Goal: Information Seeking & Learning: Learn about a topic

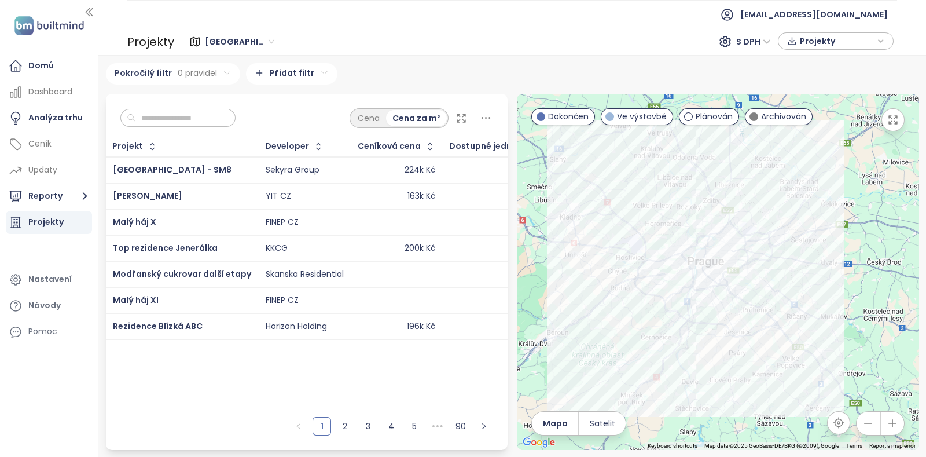
click at [740, 365] on icon "button" at bounding box center [893, 423] width 12 height 12
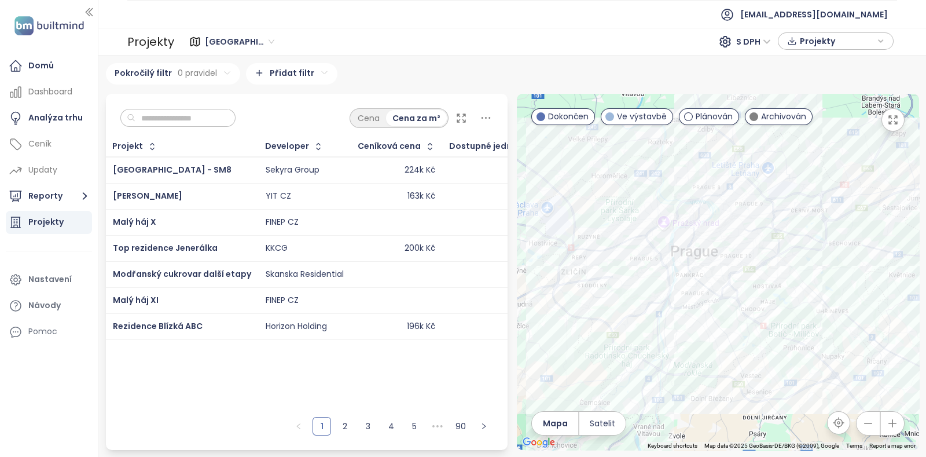
click at [740, 365] on icon "button" at bounding box center [893, 423] width 12 height 12
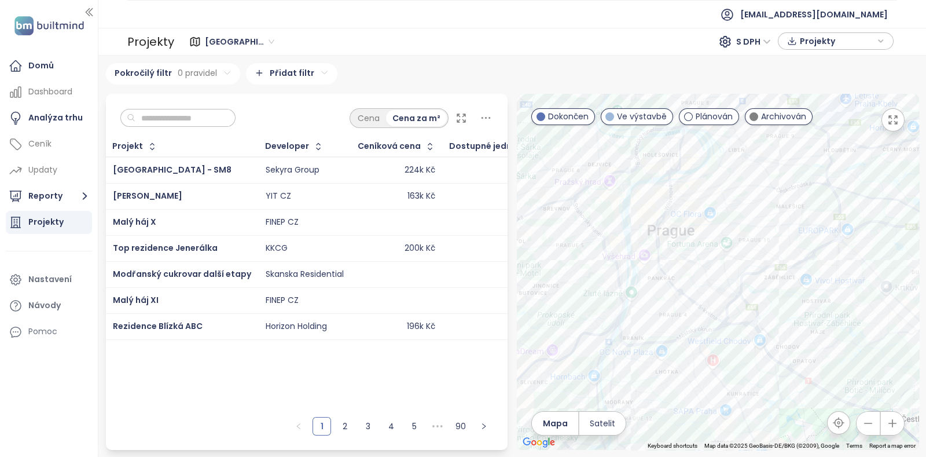
click at [740, 365] on icon "button" at bounding box center [893, 423] width 12 height 12
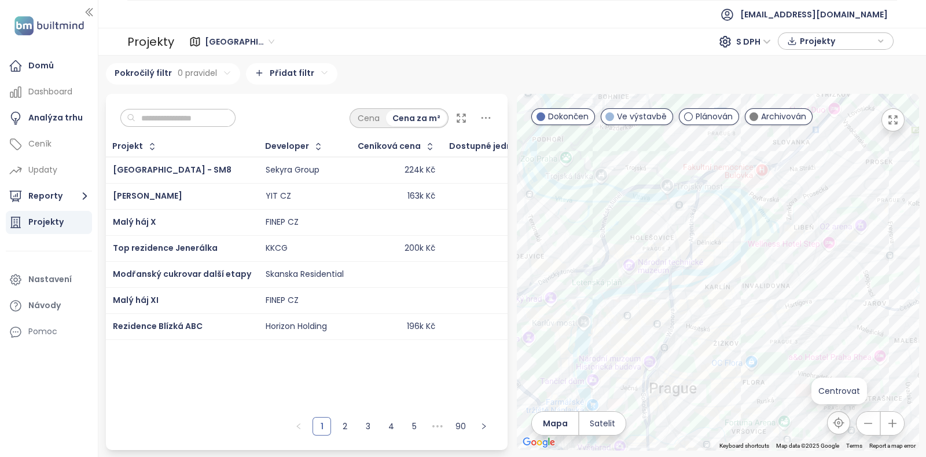
drag, startPoint x: 787, startPoint y: 218, endPoint x: 837, endPoint y: 427, distance: 214.9
click at [740, 365] on div "← Move left → Move right ↑ Move up ↓ Move down + Zoom in - Zoom out Home Jump l…" at bounding box center [718, 272] width 402 height 356
click at [550, 115] on span "Dokončen" at bounding box center [568, 116] width 41 height 13
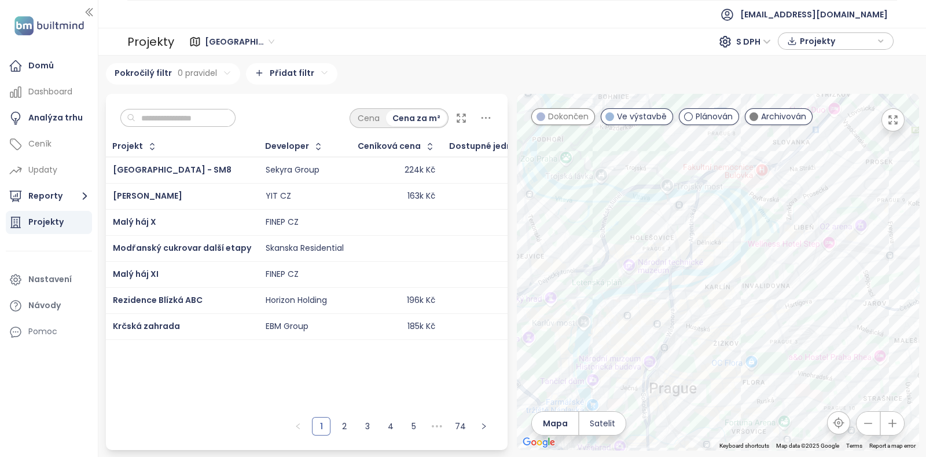
click at [740, 105] on div at bounding box center [718, 272] width 402 height 356
click at [740, 118] on span at bounding box center [753, 116] width 9 height 9
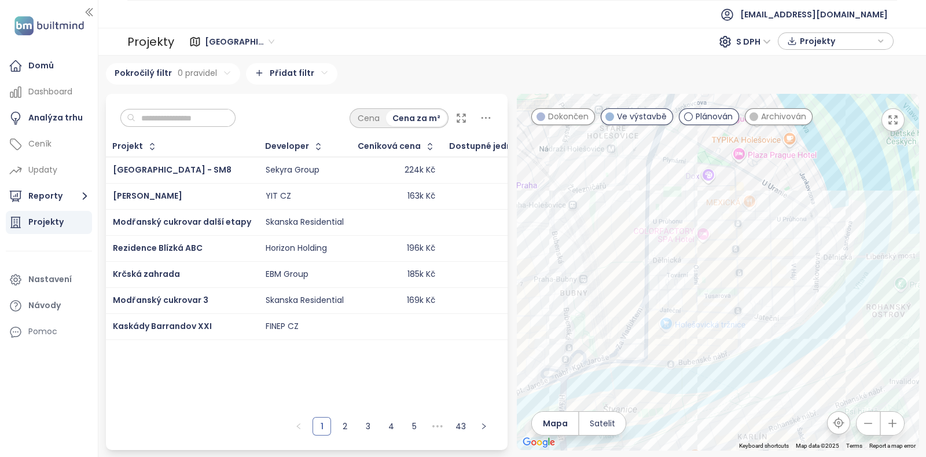
drag, startPoint x: 724, startPoint y: 285, endPoint x: 706, endPoint y: 291, distance: 18.9
click at [706, 291] on div at bounding box center [718, 272] width 402 height 356
click at [740, 245] on div "So-Ho rezidence 2.etapa" at bounding box center [718, 272] width 402 height 356
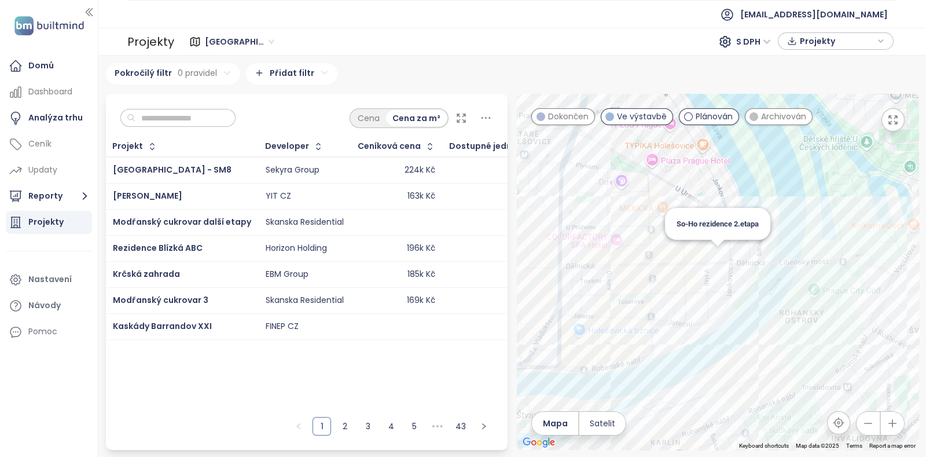
click at [716, 249] on div "So-Ho rezidence 2.etapa" at bounding box center [718, 272] width 402 height 356
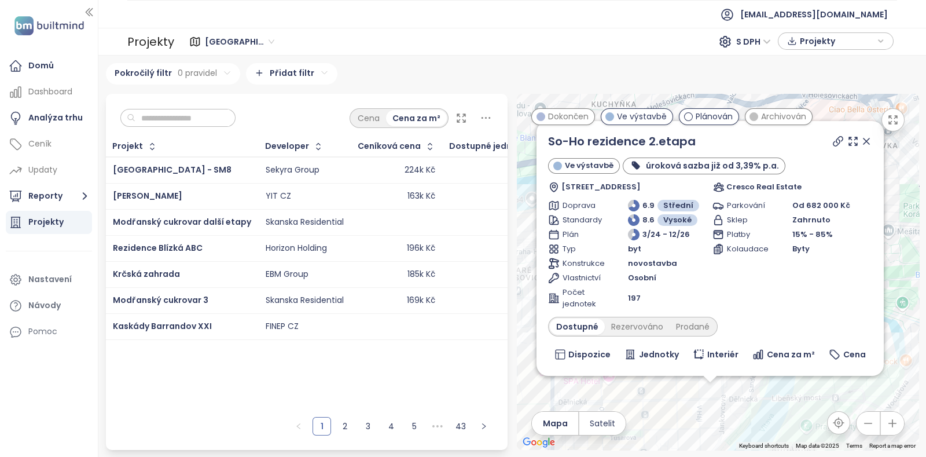
drag, startPoint x: 744, startPoint y: 287, endPoint x: 736, endPoint y: 432, distance: 145.5
click at [736, 365] on div "So-Ho rezidence 2.etapa Ve výstavbě úroková sazba již od 3,39% p.a. Dělnická 15…" at bounding box center [718, 272] width 402 height 356
click at [740, 137] on icon at bounding box center [838, 140] width 12 height 12
click at [740, 148] on div at bounding box center [851, 139] width 42 height 17
click at [740, 138] on icon at bounding box center [867, 140] width 12 height 12
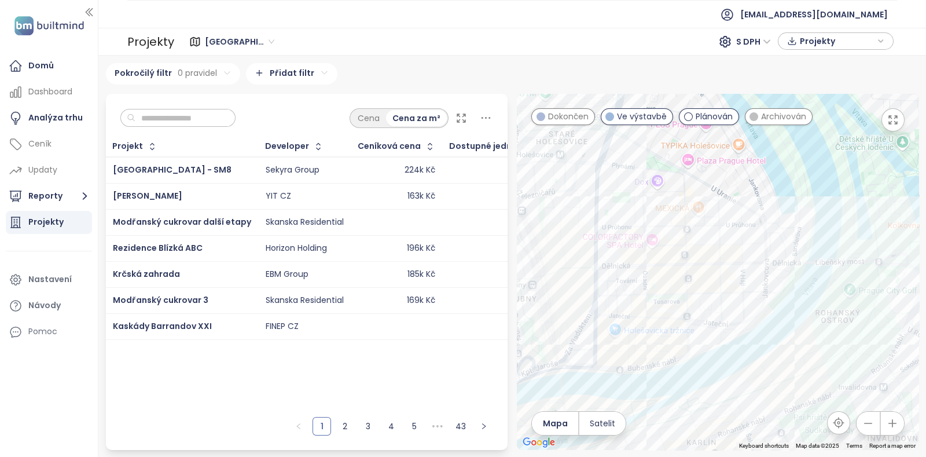
drag, startPoint x: 737, startPoint y: 305, endPoint x: 790, endPoint y: 159, distance: 155.6
click at [740, 159] on div at bounding box center [718, 272] width 402 height 356
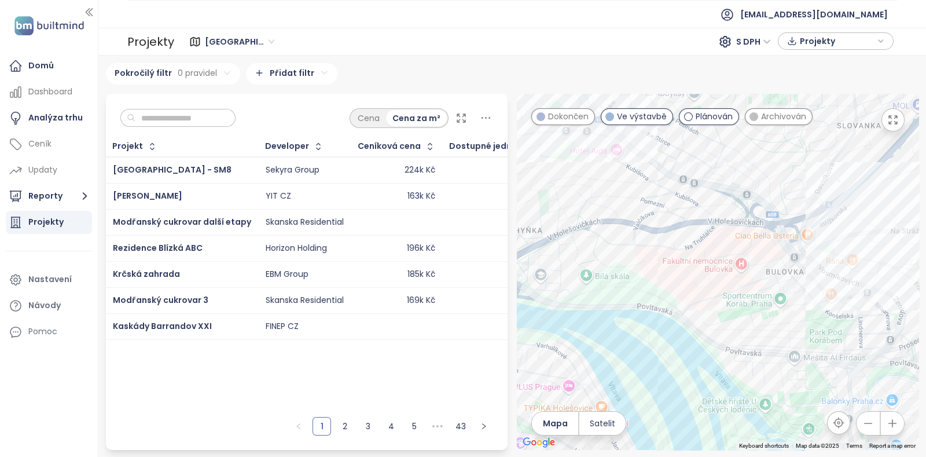
drag, startPoint x: 833, startPoint y: 197, endPoint x: 675, endPoint y: 474, distance: 319.1
click at [675, 365] on html "Domů Dashboard Analýza trhu Ceník Updaty Reporty Projekty Nastavení Návody Pomo…" at bounding box center [463, 228] width 926 height 457
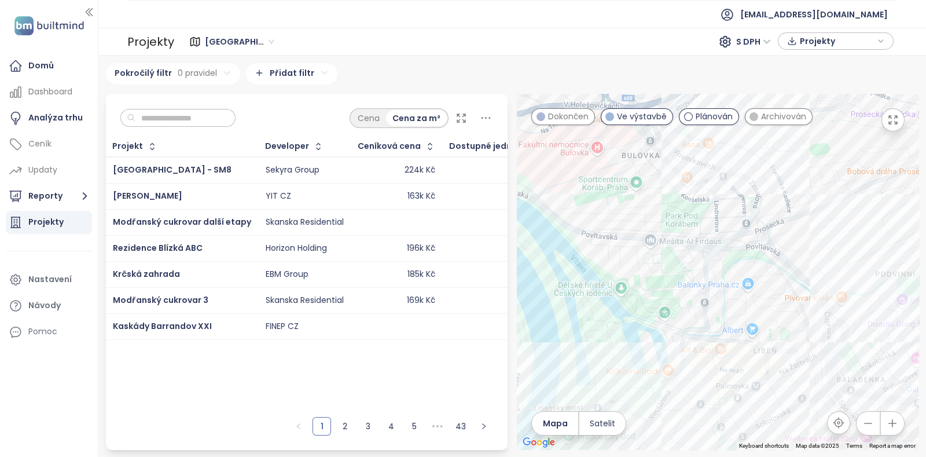
drag, startPoint x: 799, startPoint y: 266, endPoint x: 640, endPoint y: 152, distance: 195.8
click at [640, 152] on div at bounding box center [718, 272] width 402 height 356
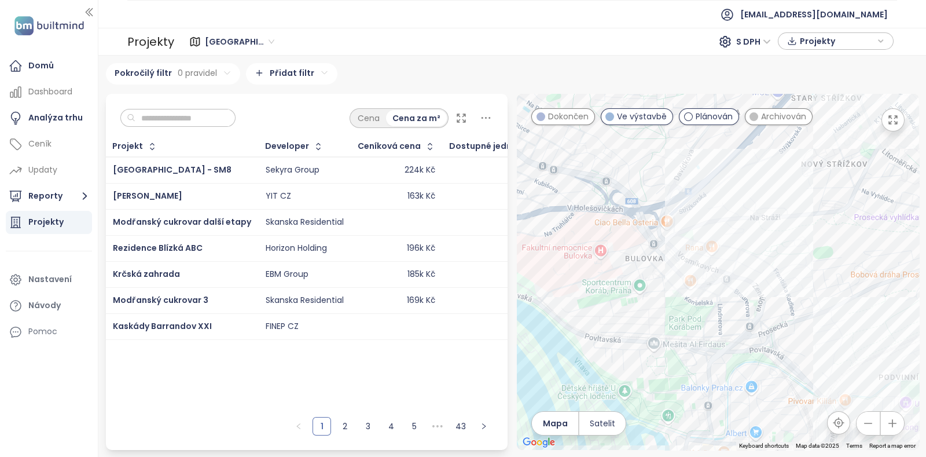
drag, startPoint x: 718, startPoint y: 295, endPoint x: 717, endPoint y: 315, distance: 20.3
click at [717, 315] on div at bounding box center [718, 272] width 402 height 356
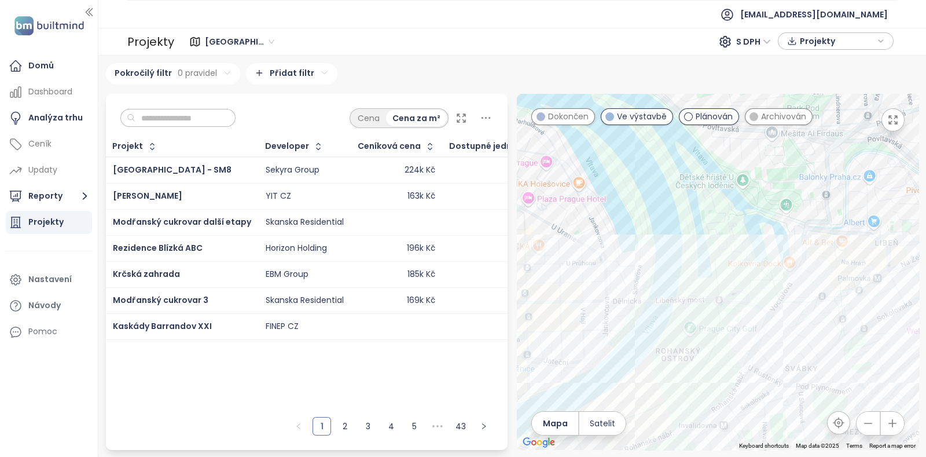
drag, startPoint x: 660, startPoint y: 344, endPoint x: 779, endPoint y: 130, distance: 245.6
click at [740, 130] on div at bounding box center [718, 272] width 402 height 356
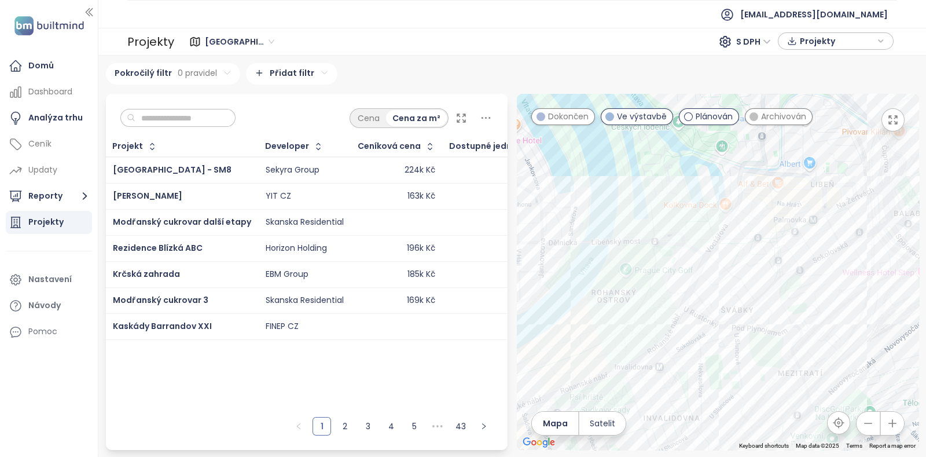
drag, startPoint x: 758, startPoint y: 293, endPoint x: 716, endPoint y: 230, distance: 76.4
click at [716, 230] on div at bounding box center [718, 272] width 402 height 356
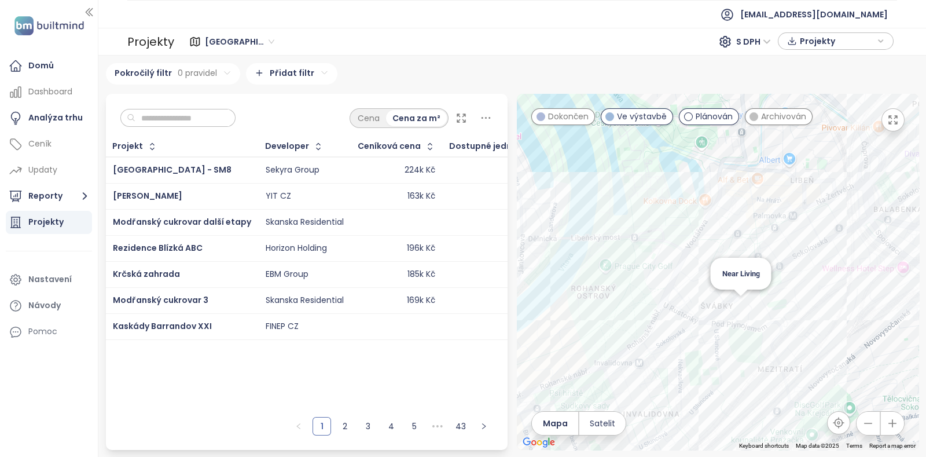
click at [737, 304] on div "Near Living" at bounding box center [718, 272] width 402 height 356
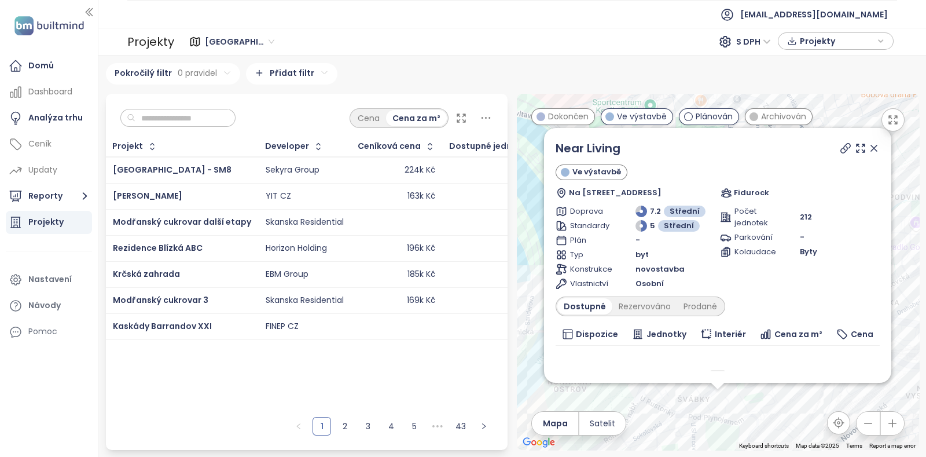
click at [740, 150] on icon at bounding box center [874, 148] width 6 height 6
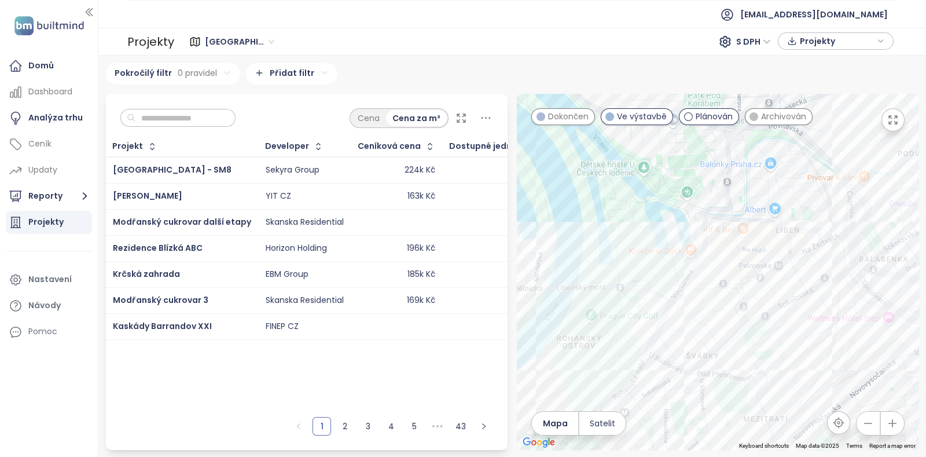
drag, startPoint x: 755, startPoint y: 326, endPoint x: 765, endPoint y: 275, distance: 52.0
click at [740, 275] on div at bounding box center [718, 272] width 402 height 356
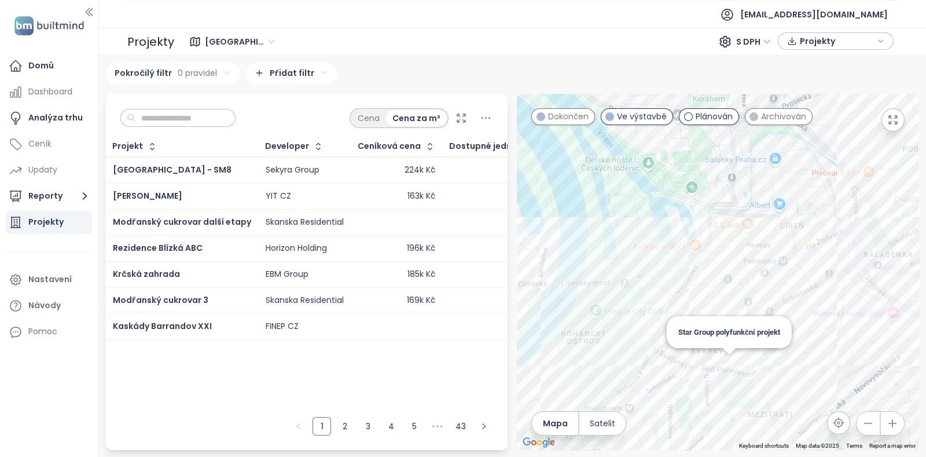
click at [726, 365] on div "Star Group polyfunkční projekt" at bounding box center [718, 272] width 402 height 356
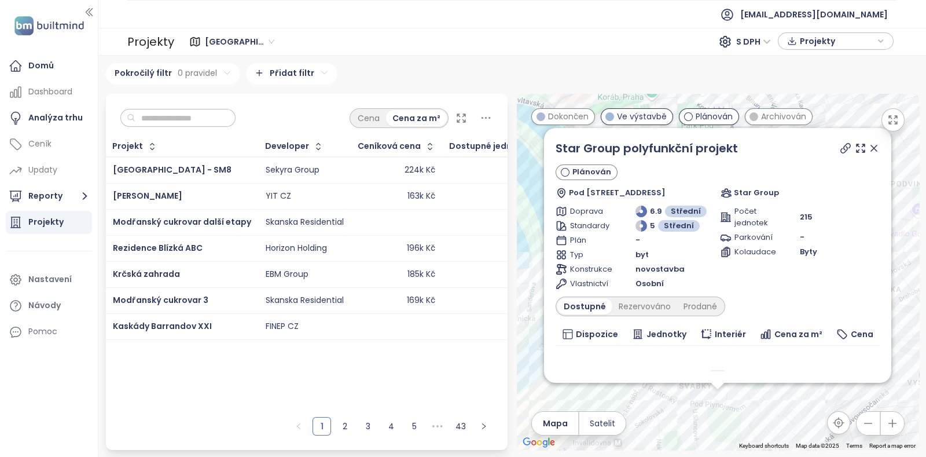
click at [740, 149] on icon at bounding box center [874, 148] width 6 height 6
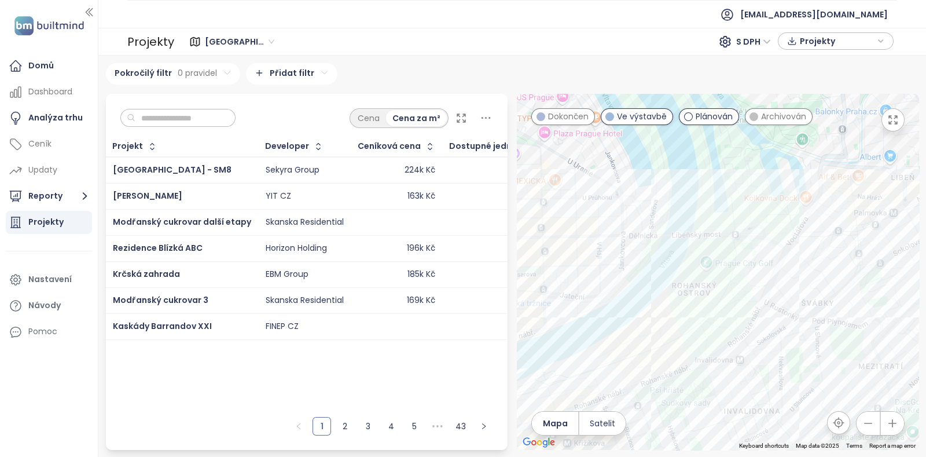
drag, startPoint x: 854, startPoint y: 179, endPoint x: 810, endPoint y: 233, distance: 69.4
click at [740, 233] on div at bounding box center [718, 272] width 402 height 356
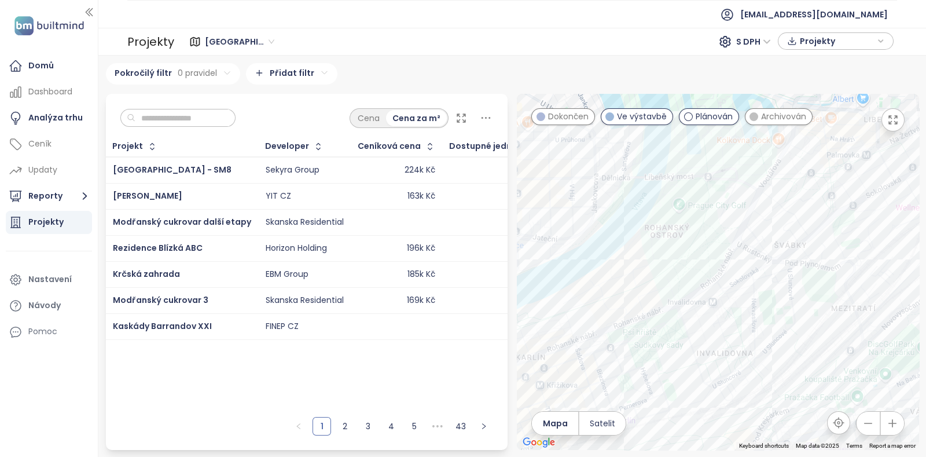
drag, startPoint x: 718, startPoint y: 304, endPoint x: 689, endPoint y: 241, distance: 68.9
click at [689, 241] on div at bounding box center [718, 272] width 402 height 356
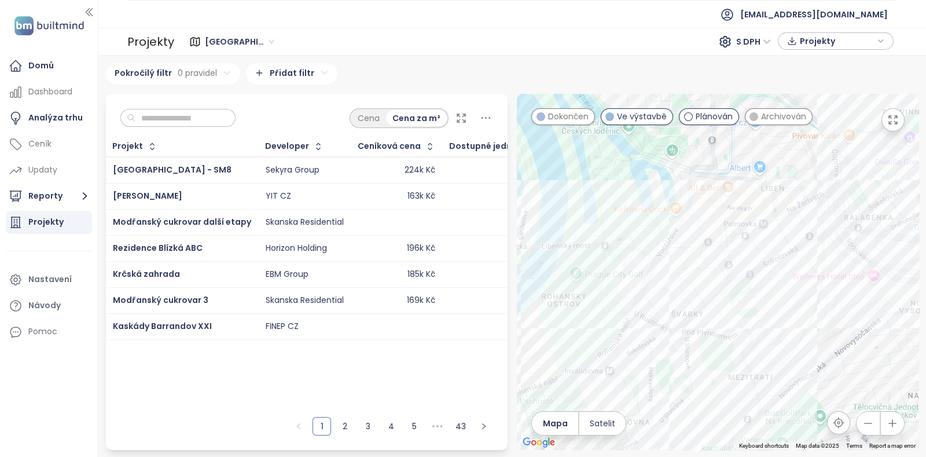
drag, startPoint x: 807, startPoint y: 253, endPoint x: 701, endPoint y: 323, distance: 127.0
click at [701, 323] on div at bounding box center [718, 272] width 402 height 356
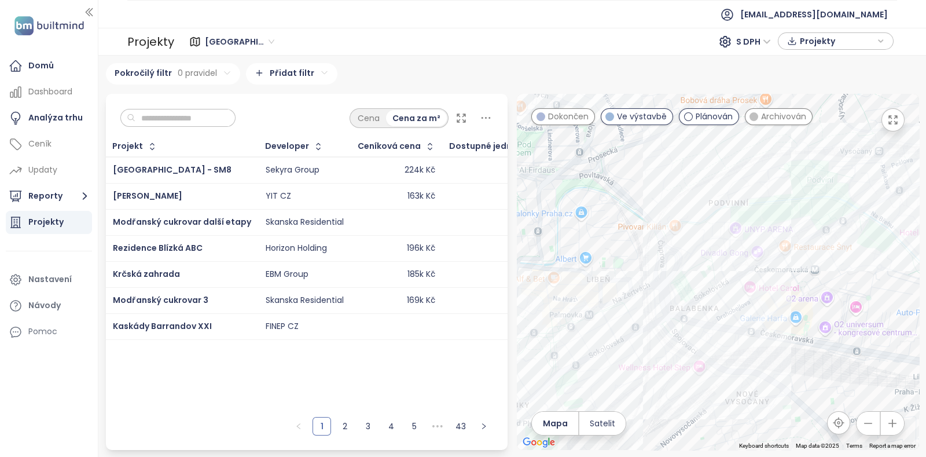
drag, startPoint x: 718, startPoint y: 247, endPoint x: 539, endPoint y: 339, distance: 200.6
click at [539, 339] on div at bounding box center [718, 272] width 402 height 356
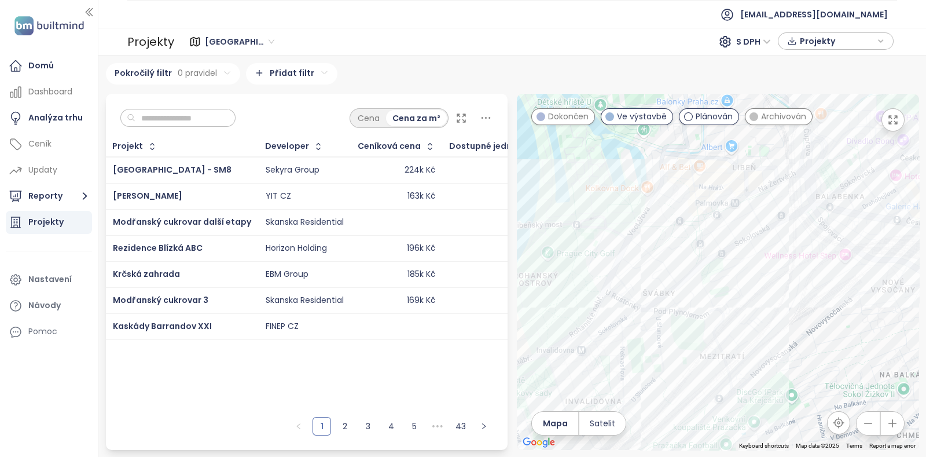
drag, startPoint x: 657, startPoint y: 317, endPoint x: 810, endPoint y: 205, distance: 189.3
click at [740, 205] on div at bounding box center [718, 272] width 402 height 356
click at [721, 198] on div "Půdní byty metro Palmovka" at bounding box center [718, 272] width 402 height 356
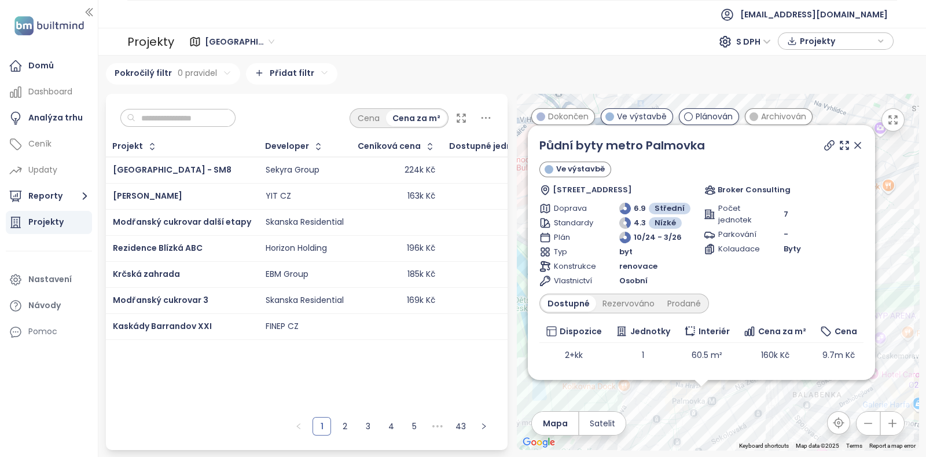
drag, startPoint x: 760, startPoint y: 308, endPoint x: 744, endPoint y: 462, distance: 155.4
click at [740, 365] on html "Domů Dashboard Analýza trhu Ceník Updaty Reporty Projekty Nastavení Návody Pomo…" at bounding box center [463, 228] width 926 height 457
click at [740, 144] on icon at bounding box center [858, 145] width 12 height 12
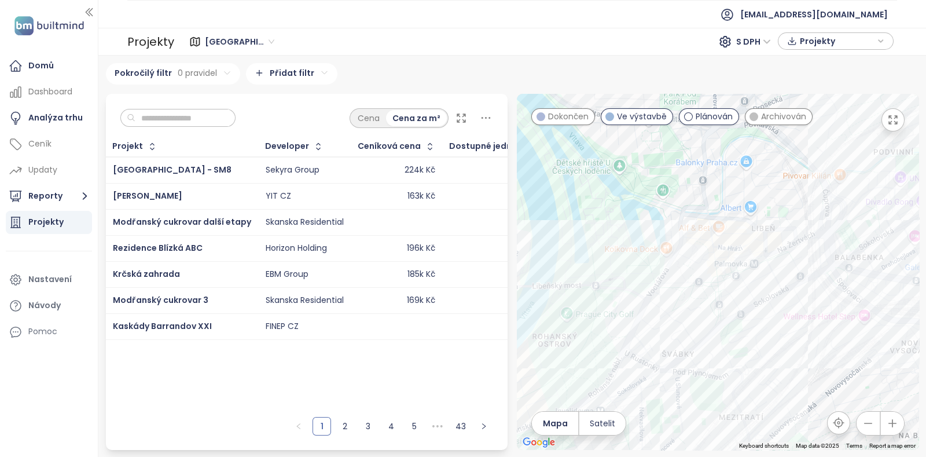
drag, startPoint x: 721, startPoint y: 357, endPoint x: 764, endPoint y: 207, distance: 156.6
click at [740, 207] on div at bounding box center [718, 272] width 402 height 356
click at [634, 303] on div "Nový Rohan" at bounding box center [718, 272] width 402 height 356
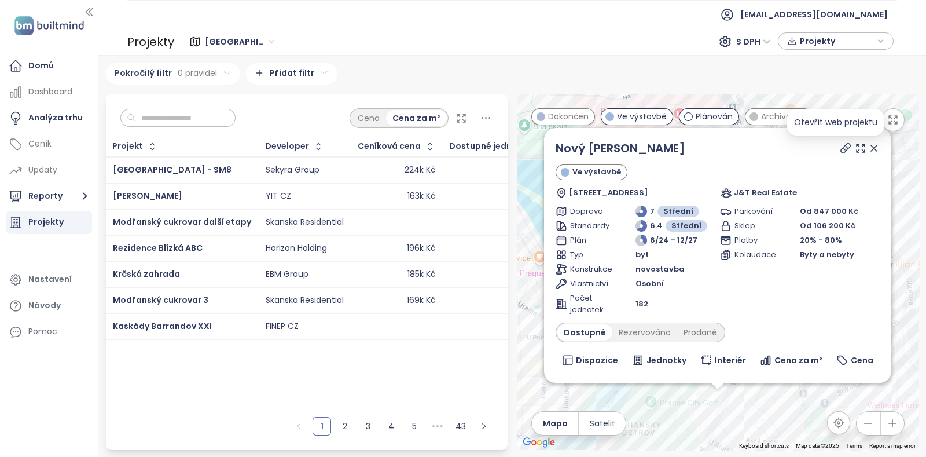
click at [740, 145] on icon at bounding box center [846, 148] width 12 height 12
click at [740, 144] on icon at bounding box center [874, 148] width 12 height 12
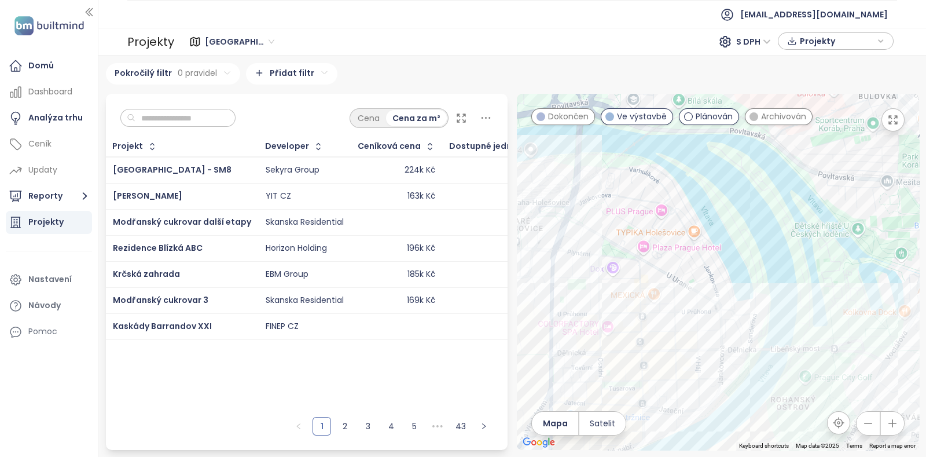
drag, startPoint x: 781, startPoint y: 313, endPoint x: 902, endPoint y: 293, distance: 122.5
click at [740, 293] on div at bounding box center [718, 272] width 402 height 356
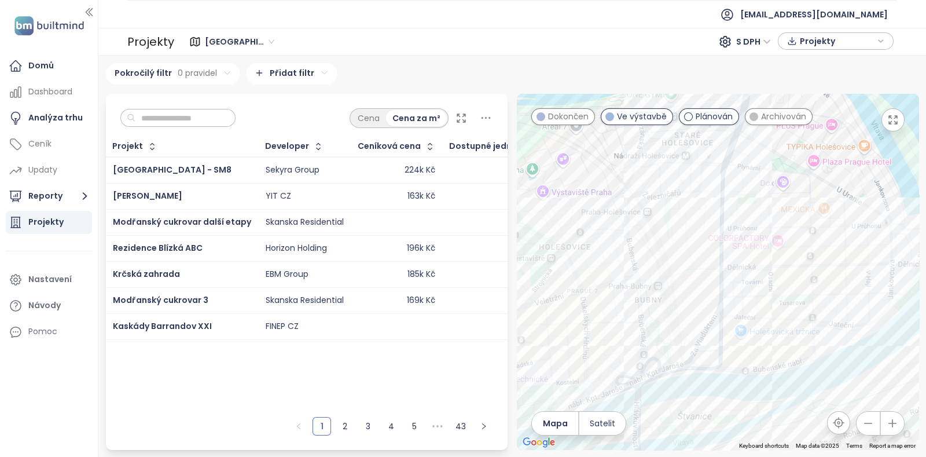
drag, startPoint x: 607, startPoint y: 271, endPoint x: 857, endPoint y: 213, distance: 256.8
click at [740, 213] on div at bounding box center [718, 272] width 402 height 356
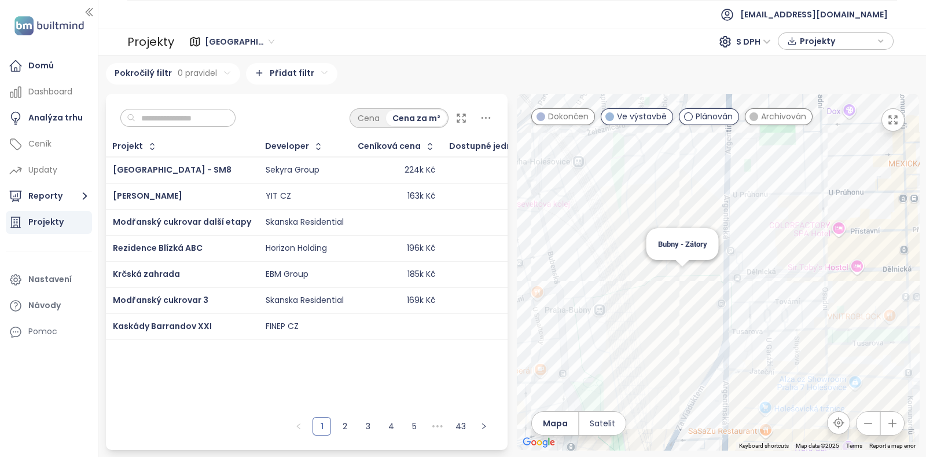
click at [682, 273] on div "Bubny - Zátory" at bounding box center [718, 272] width 402 height 356
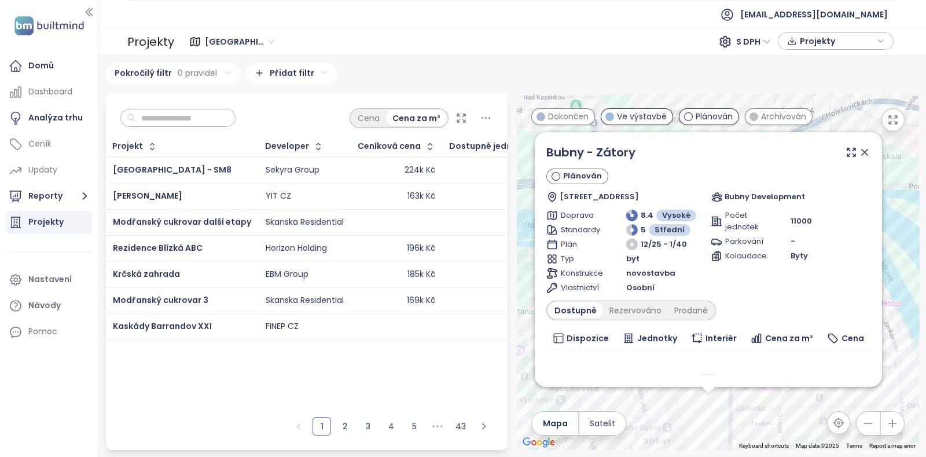
drag, startPoint x: 776, startPoint y: 285, endPoint x: 773, endPoint y: 433, distance: 148.2
click at [740, 365] on div "Bubny - Zátory Plánován Argentinská, 170 00 Praha-Praha 7, Czechia Bubny Develo…" at bounding box center [718, 272] width 402 height 356
click at [740, 149] on icon at bounding box center [865, 151] width 12 height 12
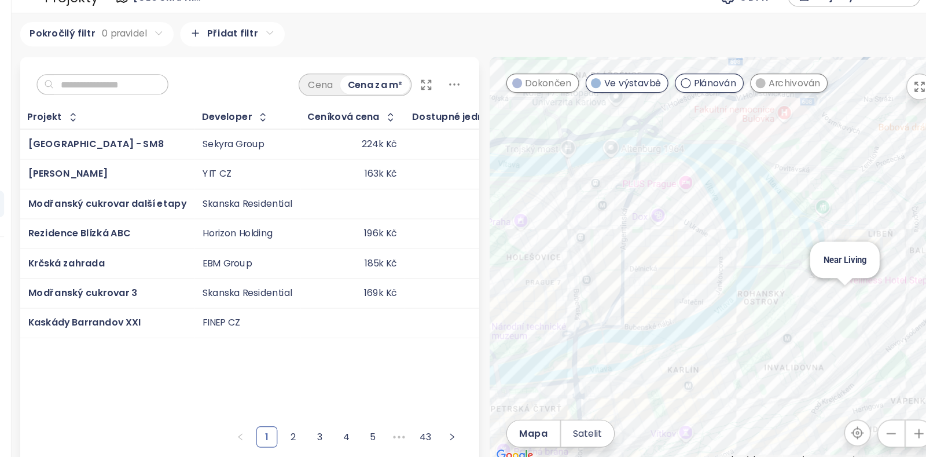
click at [740, 295] on div "Near Living" at bounding box center [718, 272] width 402 height 356
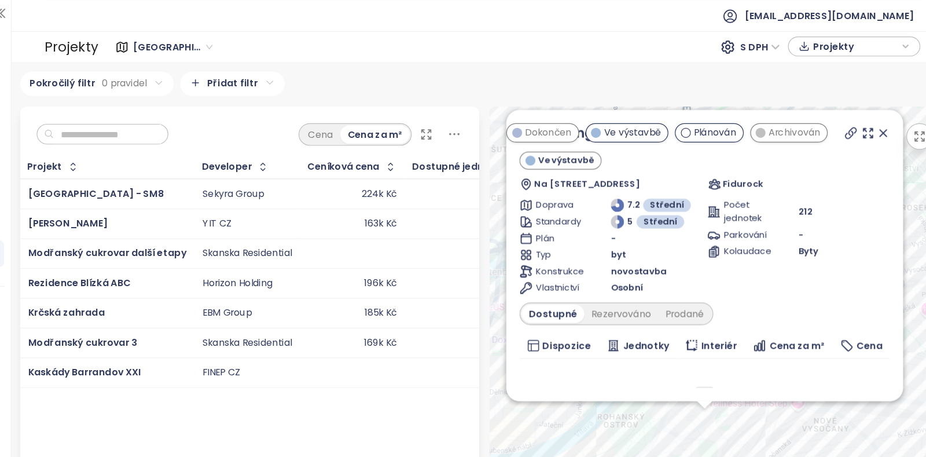
drag, startPoint x: 729, startPoint y: 309, endPoint x: 718, endPoint y: 423, distance: 114.6
click at [718, 365] on div "Near Living Ve výstavbě Na Kopečku 2454/2b, 180 00 Praha 8, Czechia Fidurock Do…" at bounding box center [718, 272] width 402 height 356
click at [740, 115] on icon at bounding box center [861, 117] width 12 height 12
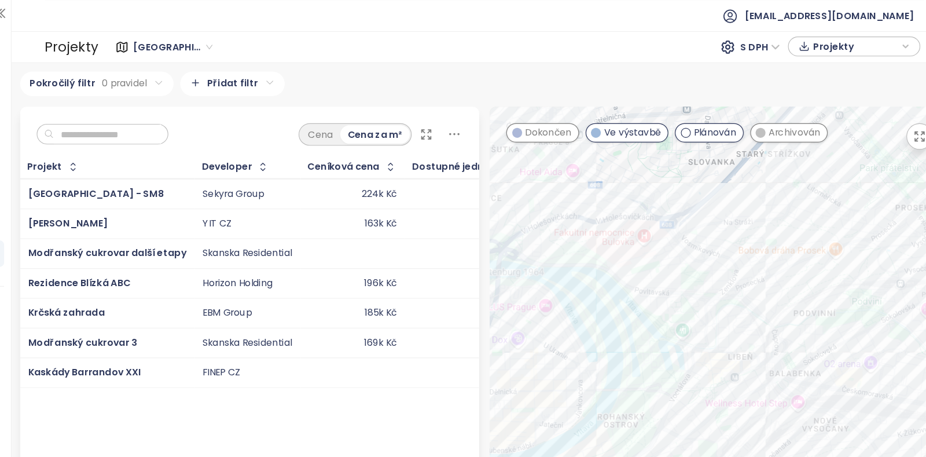
click at [697, 330] on div at bounding box center [718, 272] width 402 height 356
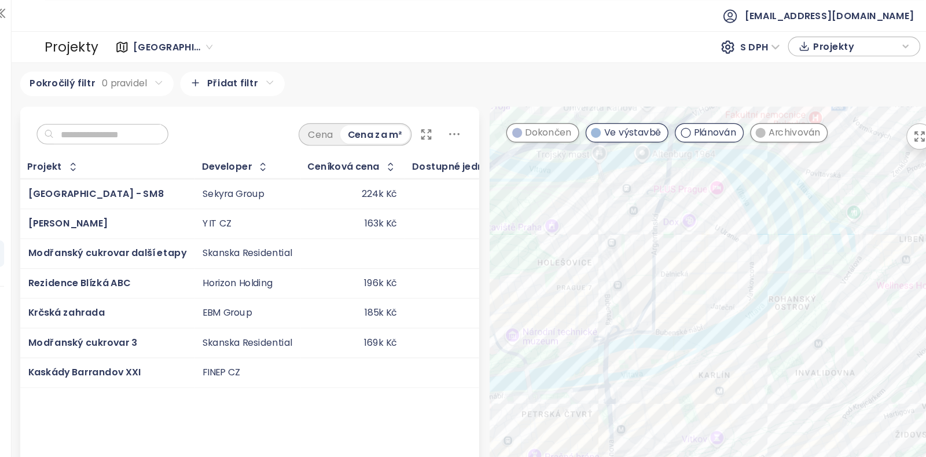
drag, startPoint x: 697, startPoint y: 330, endPoint x: 851, endPoint y: 225, distance: 186.5
click at [740, 225] on div at bounding box center [718, 272] width 402 height 356
click at [648, 229] on div "Bubny - Zátory" at bounding box center [718, 272] width 402 height 356
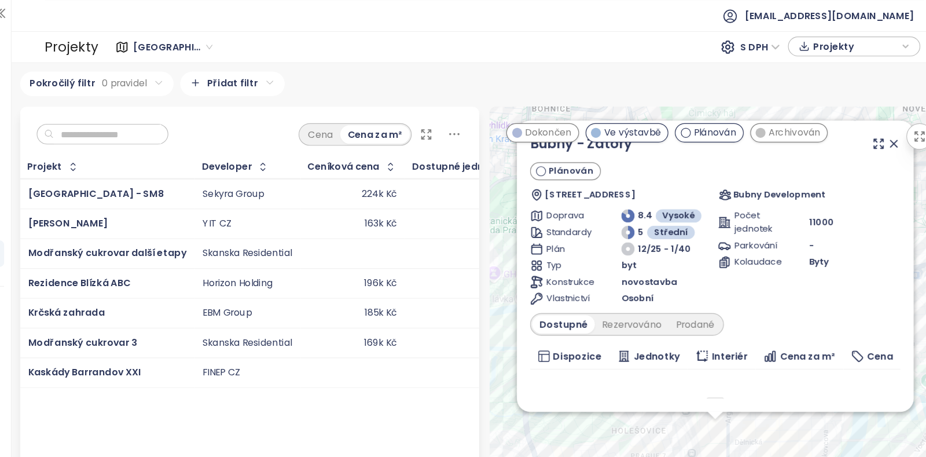
drag, startPoint x: 732, startPoint y: 275, endPoint x: 727, endPoint y: 410, distance: 134.9
click at [727, 365] on div "Bubny - Zátory Plánován Argentinská, 170 00 Praha-Praha 7, Czechia Bubny Develo…" at bounding box center [718, 272] width 402 height 356
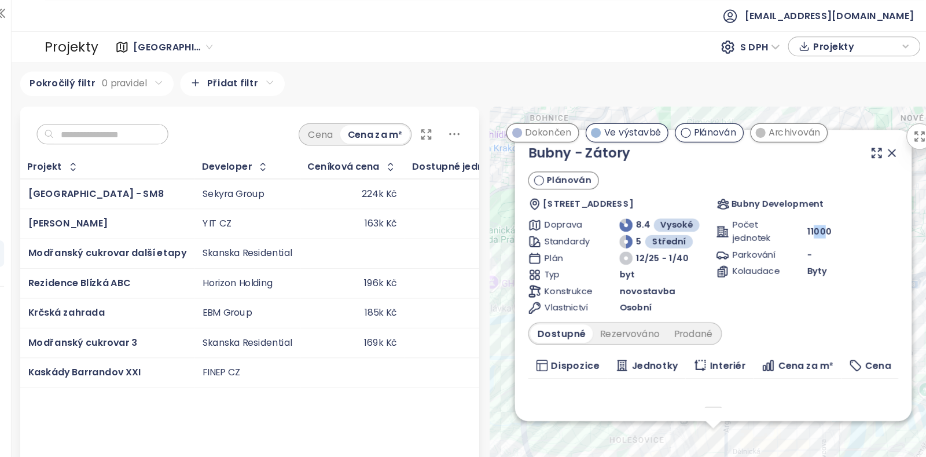
drag, startPoint x: 800, startPoint y: 209, endPoint x: 793, endPoint y: 210, distance: 6.4
click at [740, 210] on div "Počet jednotek 11000" at bounding box center [795, 203] width 160 height 23
click at [740, 130] on icon at bounding box center [869, 134] width 12 height 12
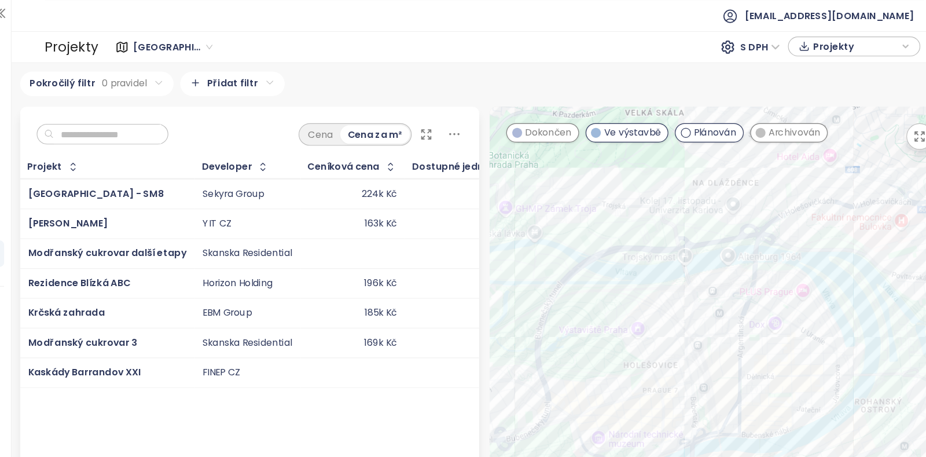
drag, startPoint x: 718, startPoint y: 324, endPoint x: 731, endPoint y: 256, distance: 68.3
click at [731, 256] on div at bounding box center [718, 272] width 402 height 356
click at [718, 319] on div "Bubny - Zátory" at bounding box center [718, 272] width 402 height 356
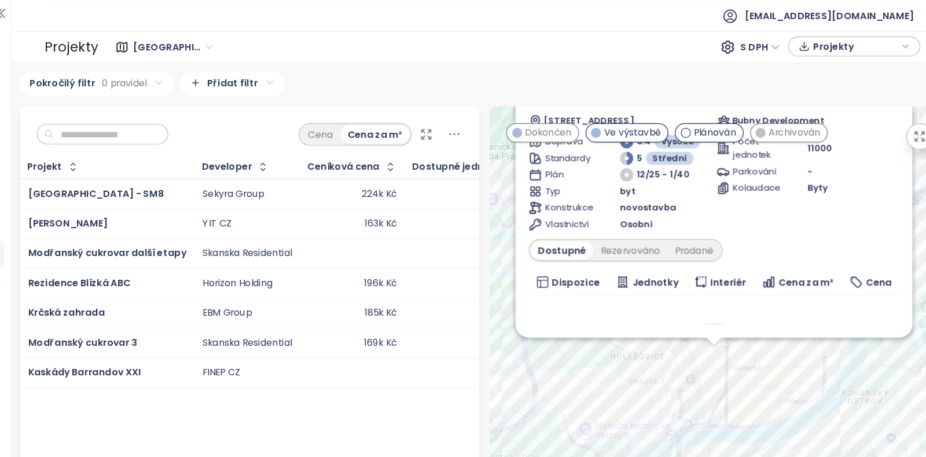
drag, startPoint x: 718, startPoint y: 319, endPoint x: 729, endPoint y: 429, distance: 110.6
click at [729, 365] on div "Bubny - Zátory Plánován Argentinská, 170 00 Praha-Praha 7, Czechia Bubny Develo…" at bounding box center [718, 272] width 402 height 356
